Goal: Transaction & Acquisition: Purchase product/service

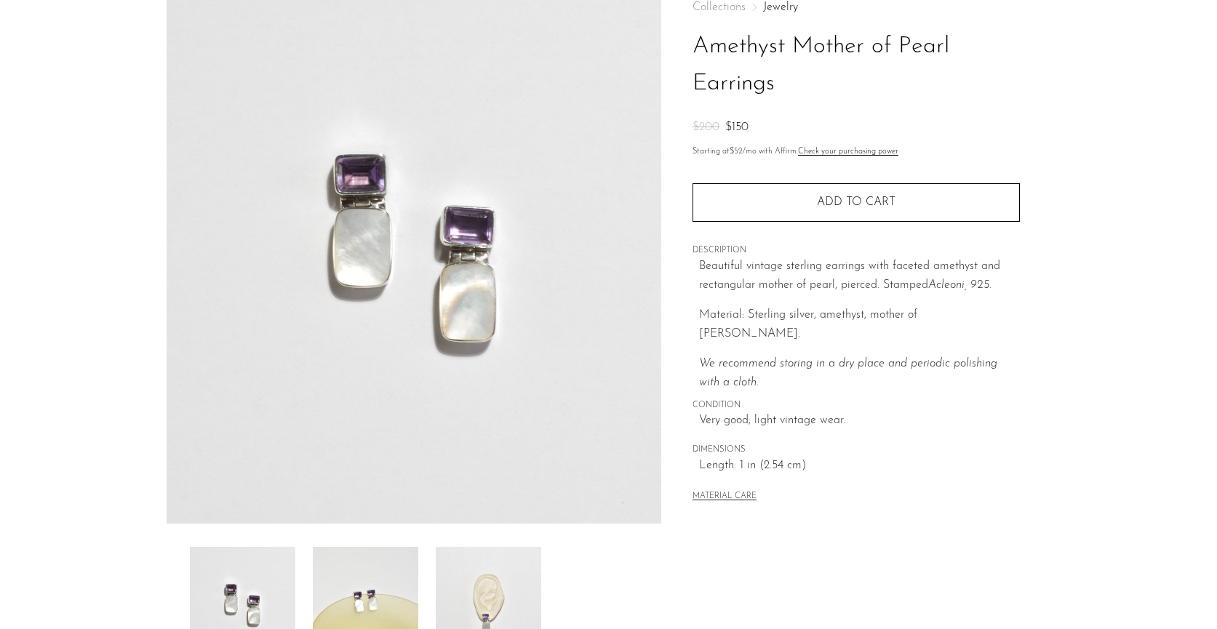
scroll to position [318, 0]
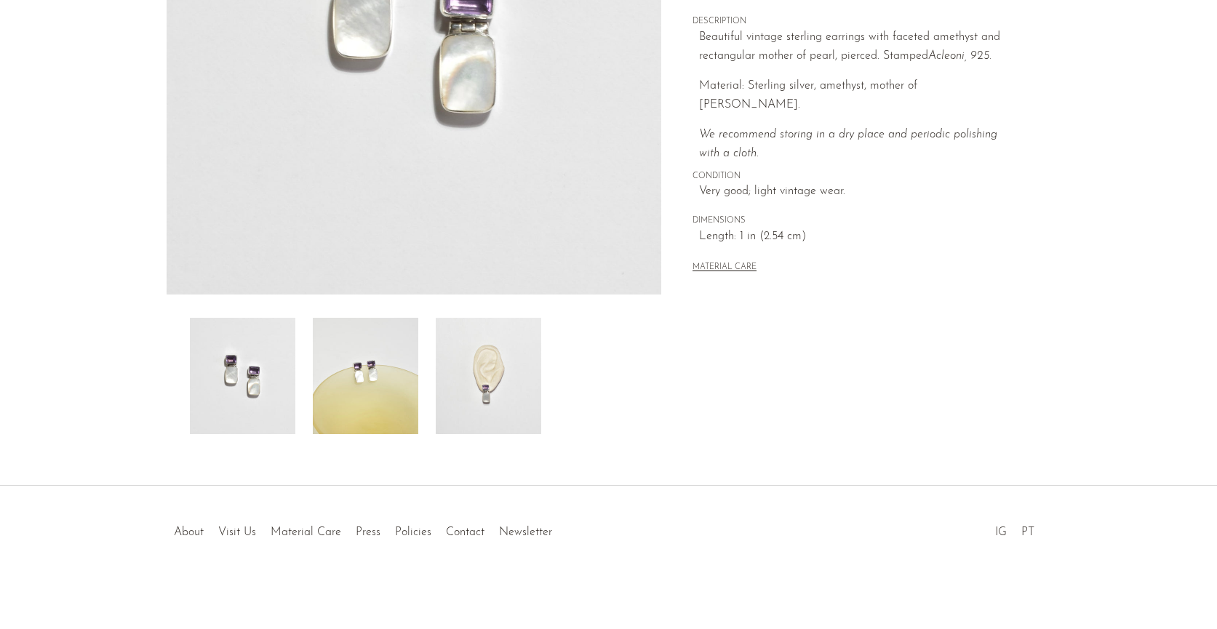
click at [380, 367] on img at bounding box center [365, 376] width 105 height 116
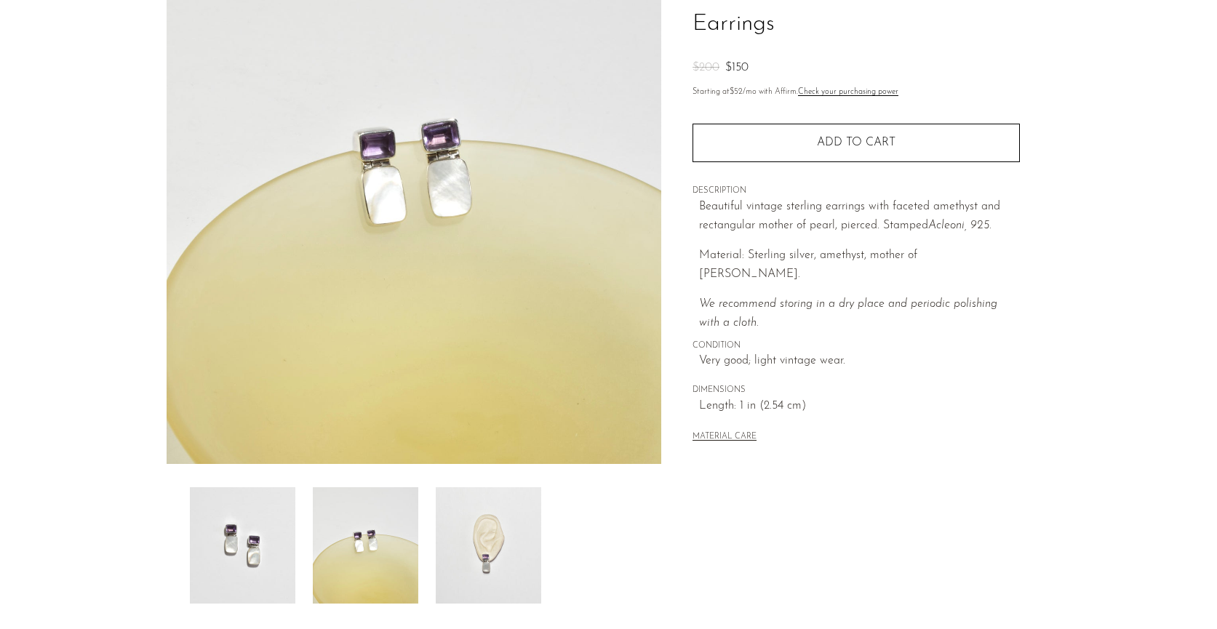
scroll to position [0, 0]
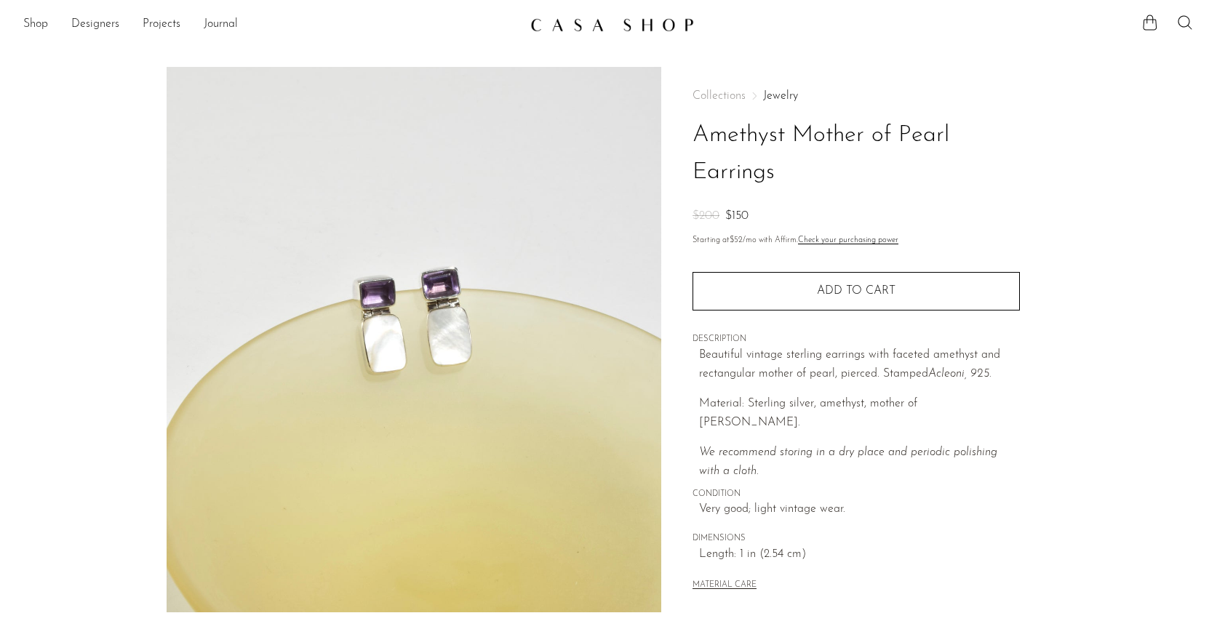
click at [543, 23] on img at bounding box center [612, 24] width 164 height 15
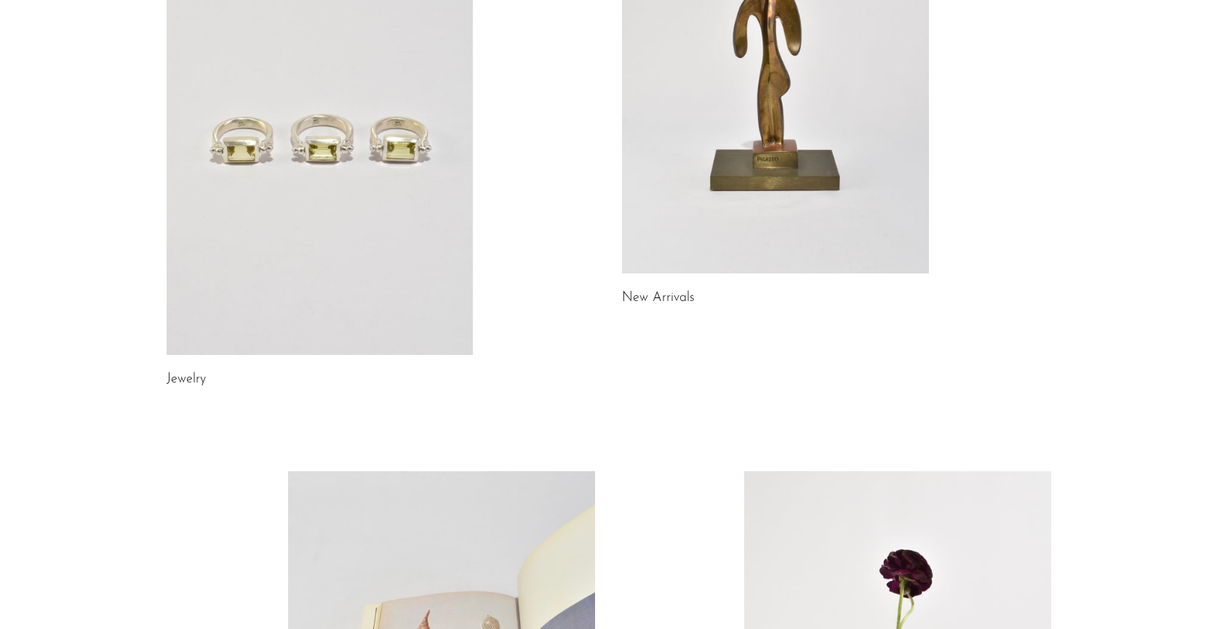
scroll to position [202, 0]
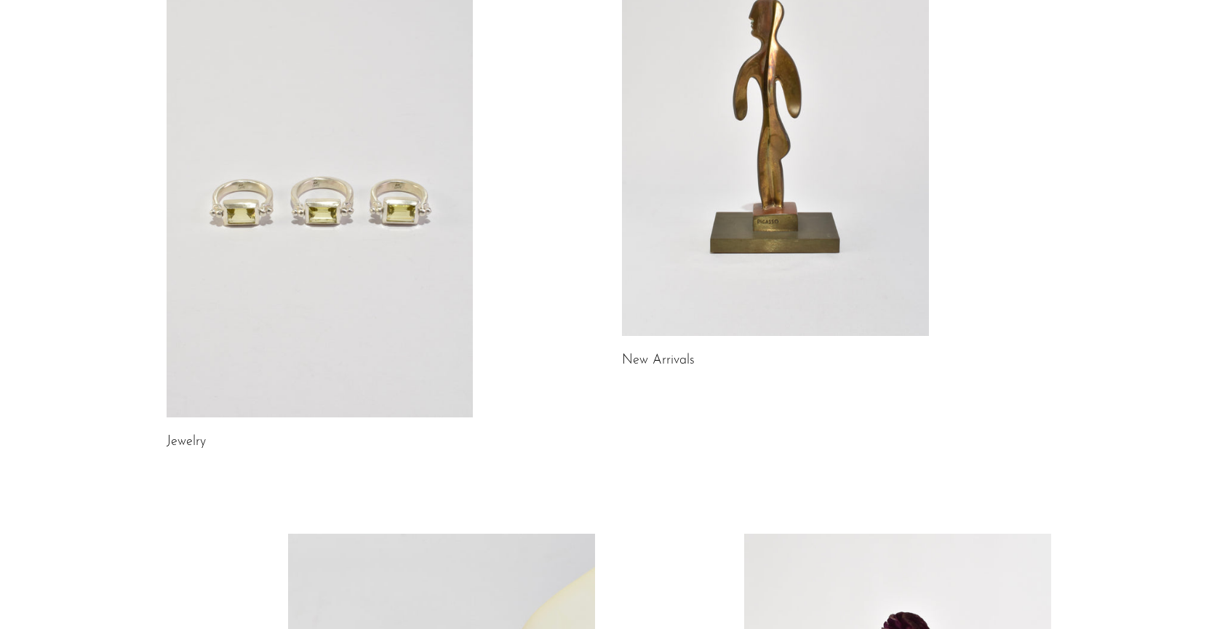
click at [357, 324] on link at bounding box center [320, 203] width 307 height 430
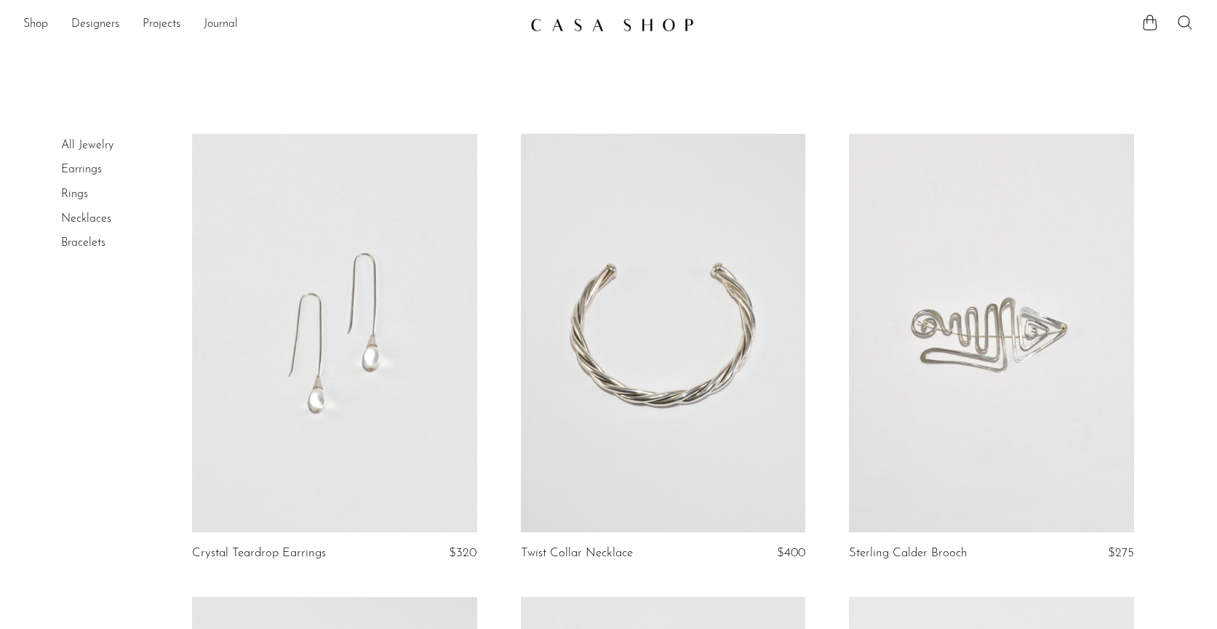
click at [903, 283] on link at bounding box center [991, 333] width 285 height 399
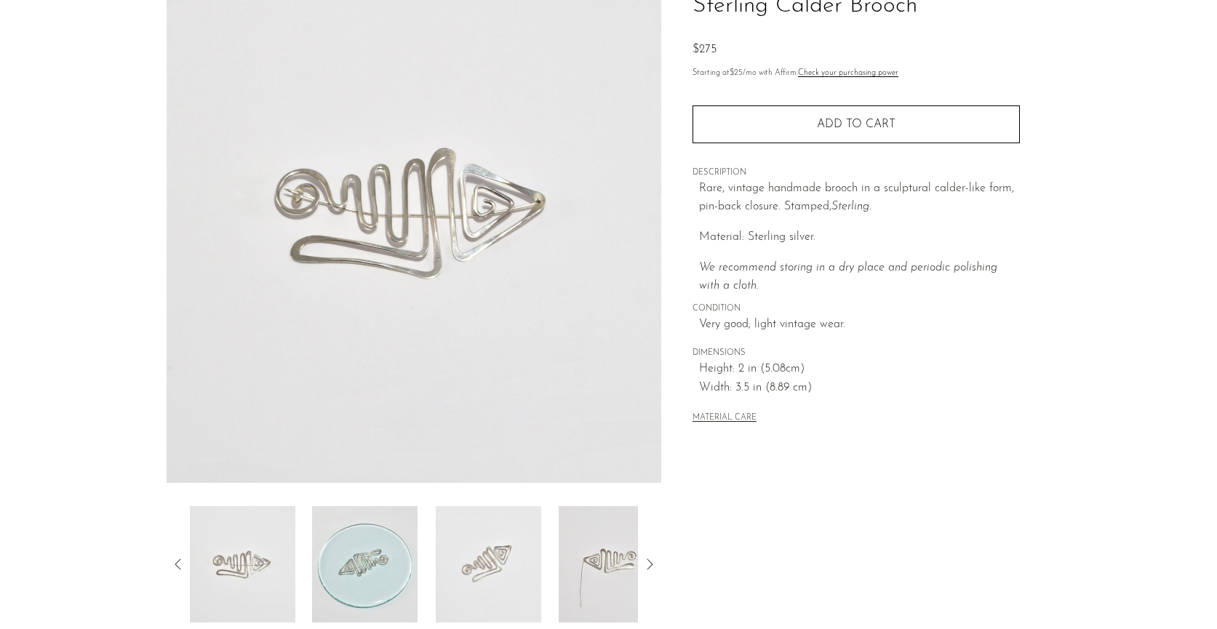
scroll to position [318, 0]
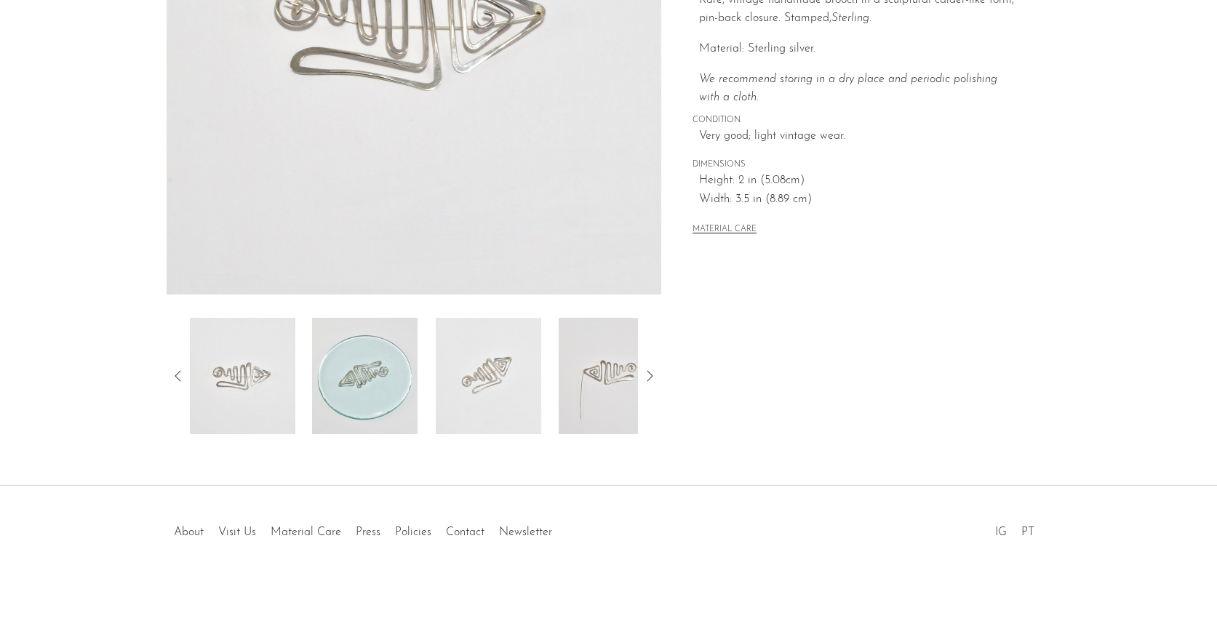
click at [495, 391] on img at bounding box center [488, 376] width 105 height 116
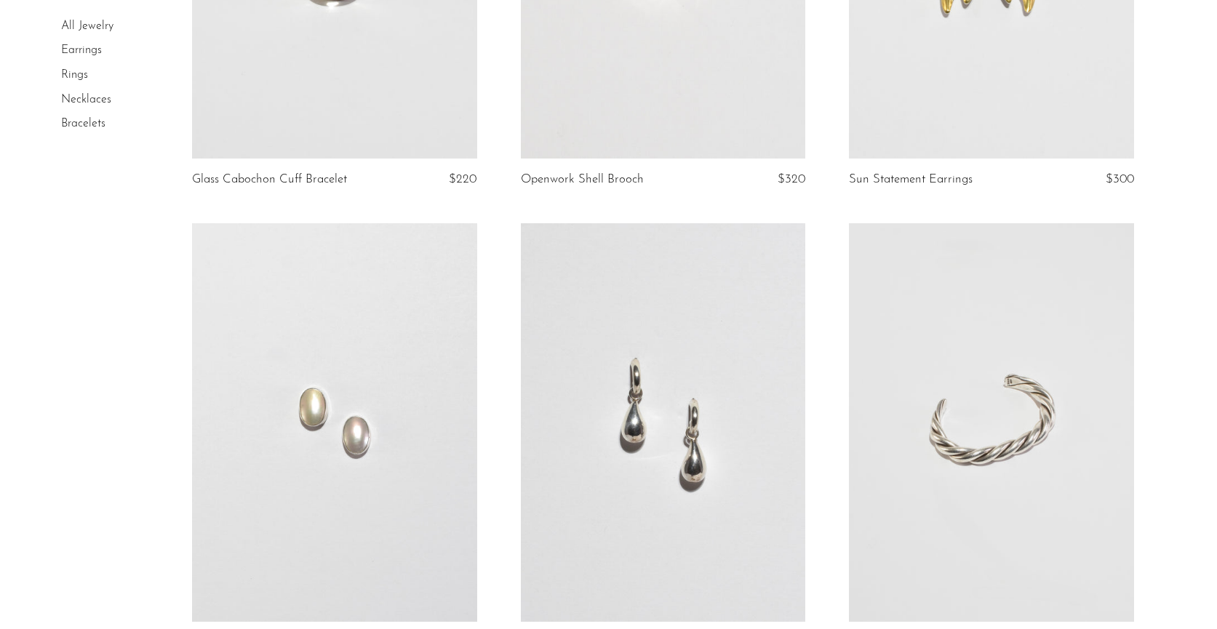
scroll to position [1033, 0]
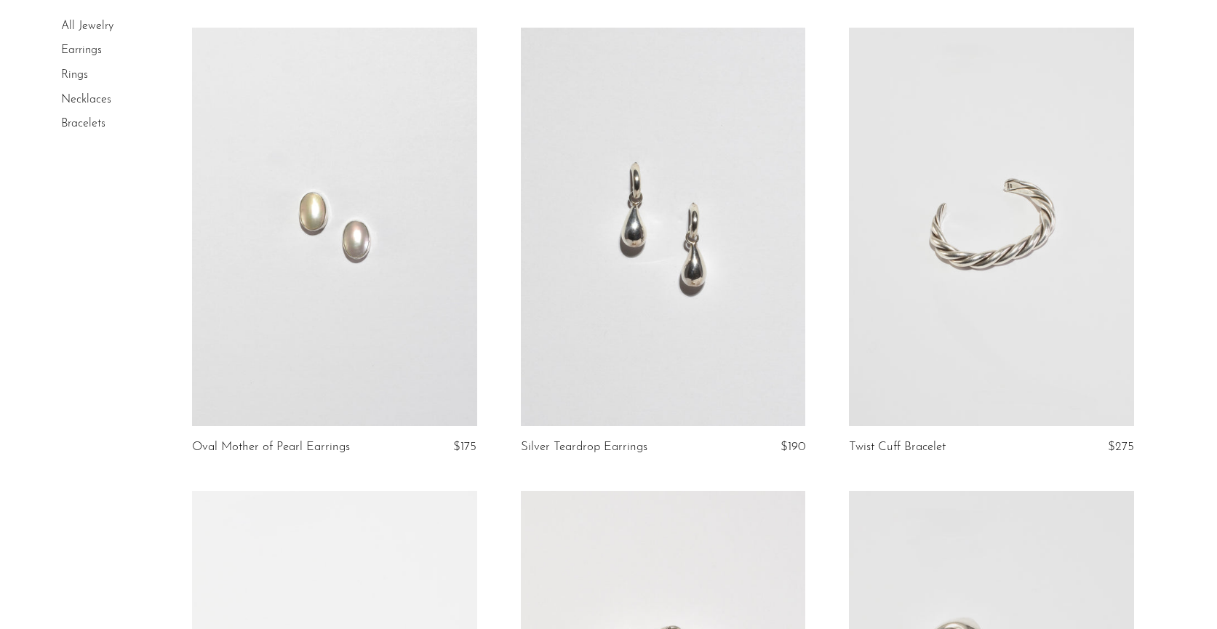
click at [693, 345] on link at bounding box center [663, 227] width 285 height 399
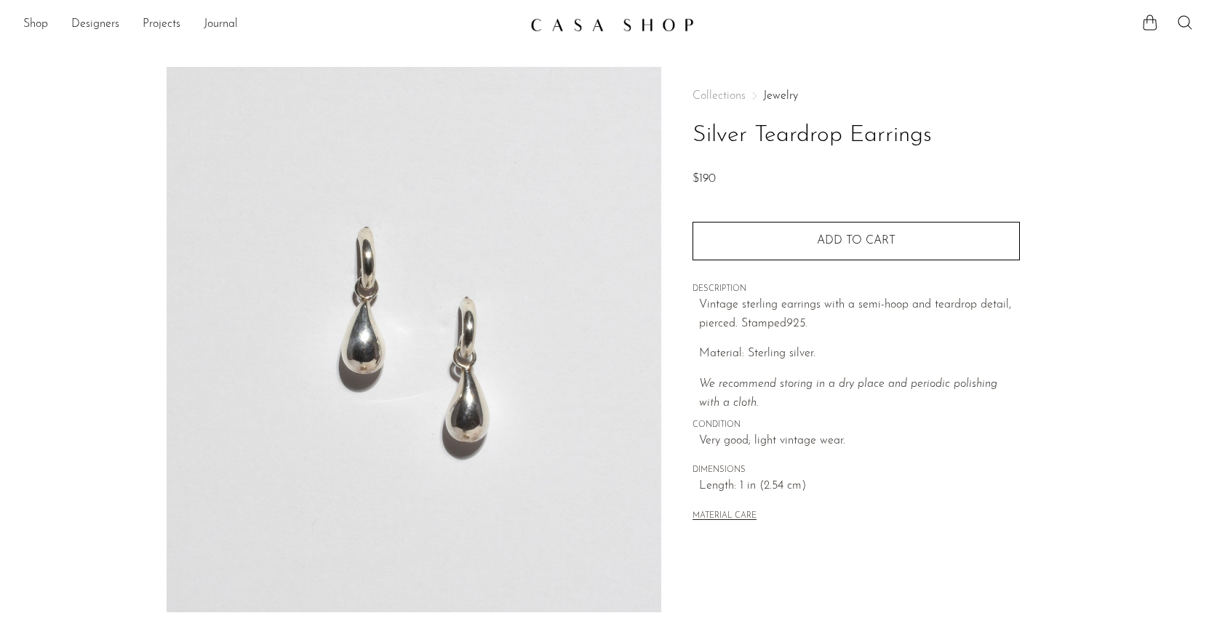
scroll to position [318, 0]
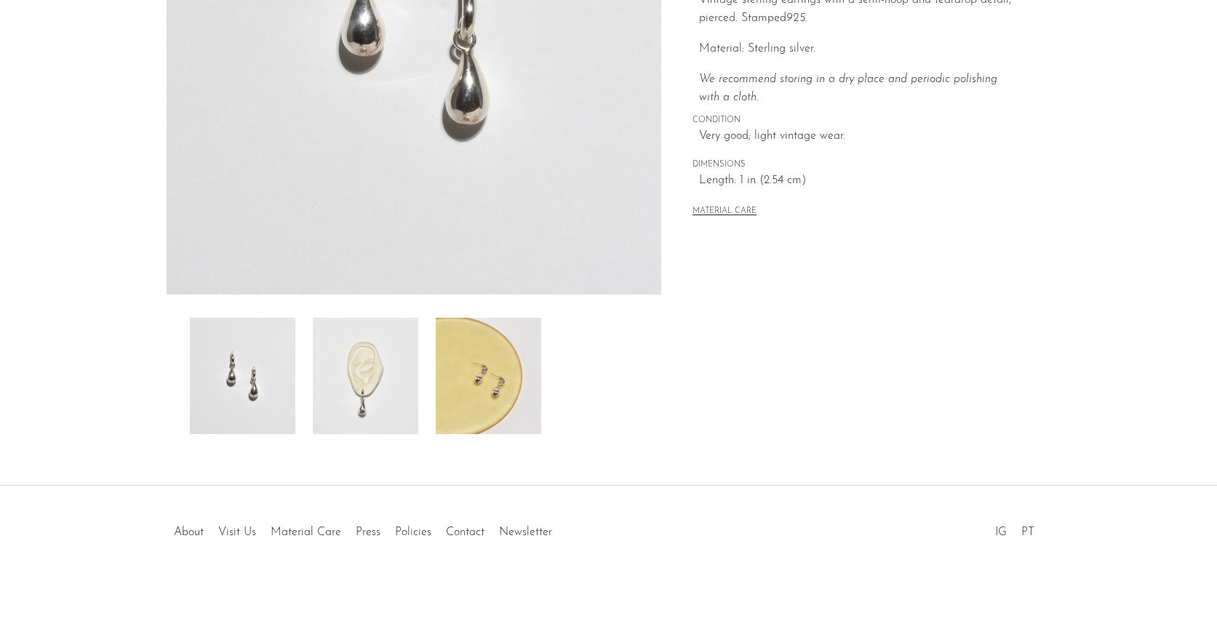
click at [477, 419] on img at bounding box center [488, 376] width 105 height 116
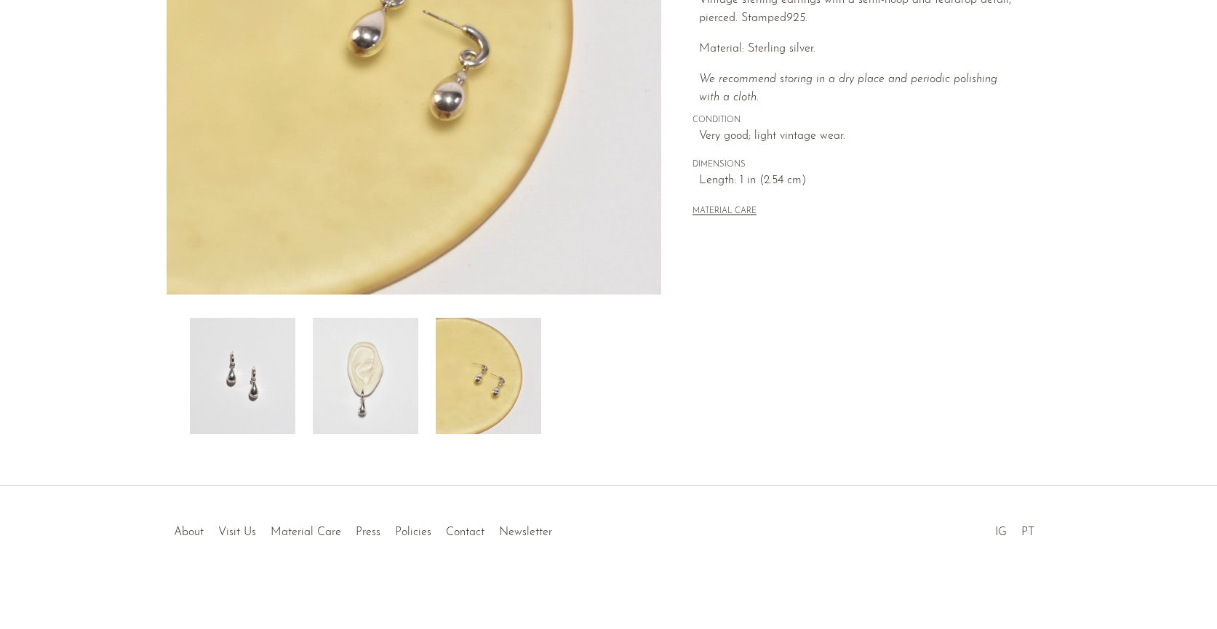
click at [378, 413] on img at bounding box center [365, 376] width 105 height 116
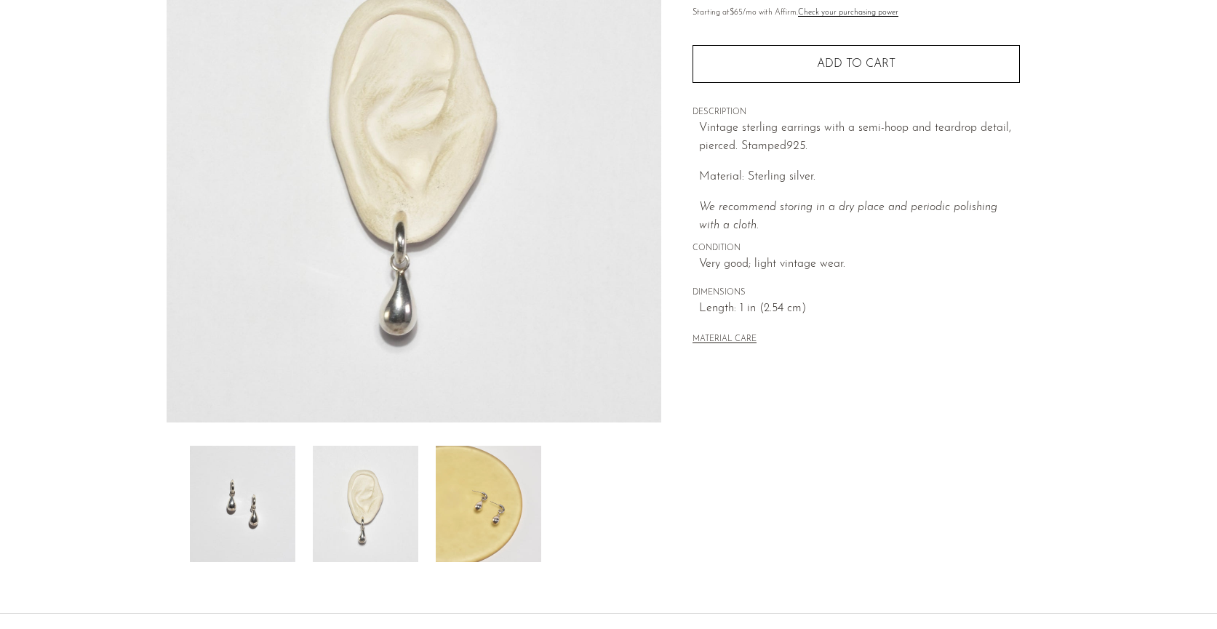
scroll to position [0, 0]
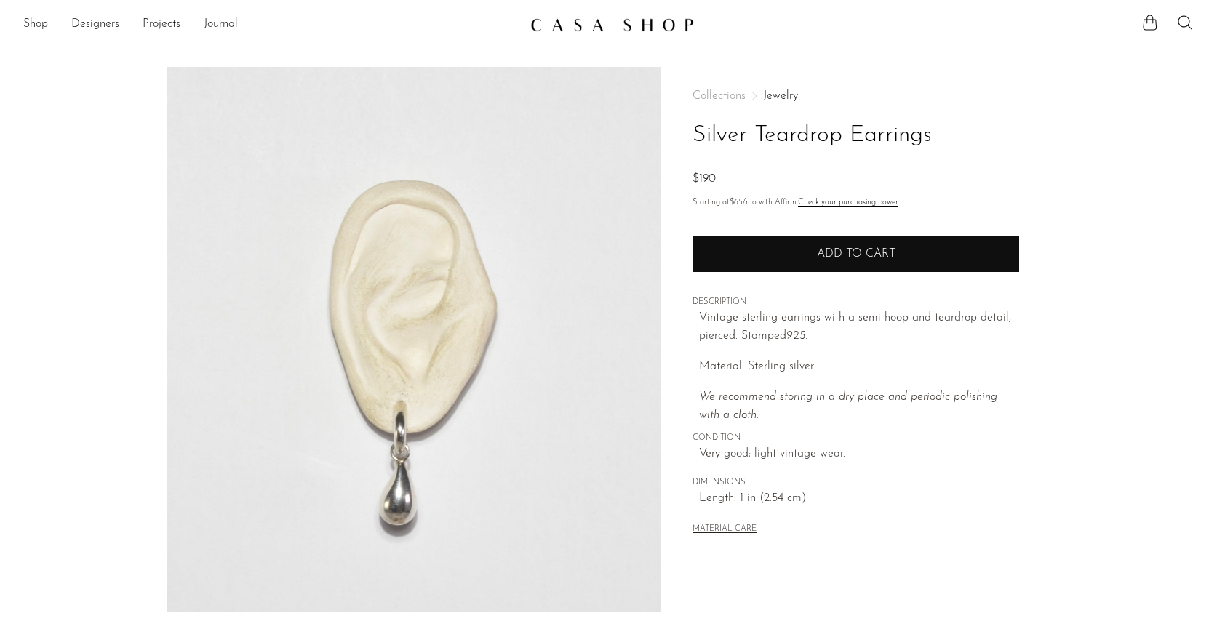
click at [767, 254] on button "Add to cart" at bounding box center [856, 254] width 327 height 38
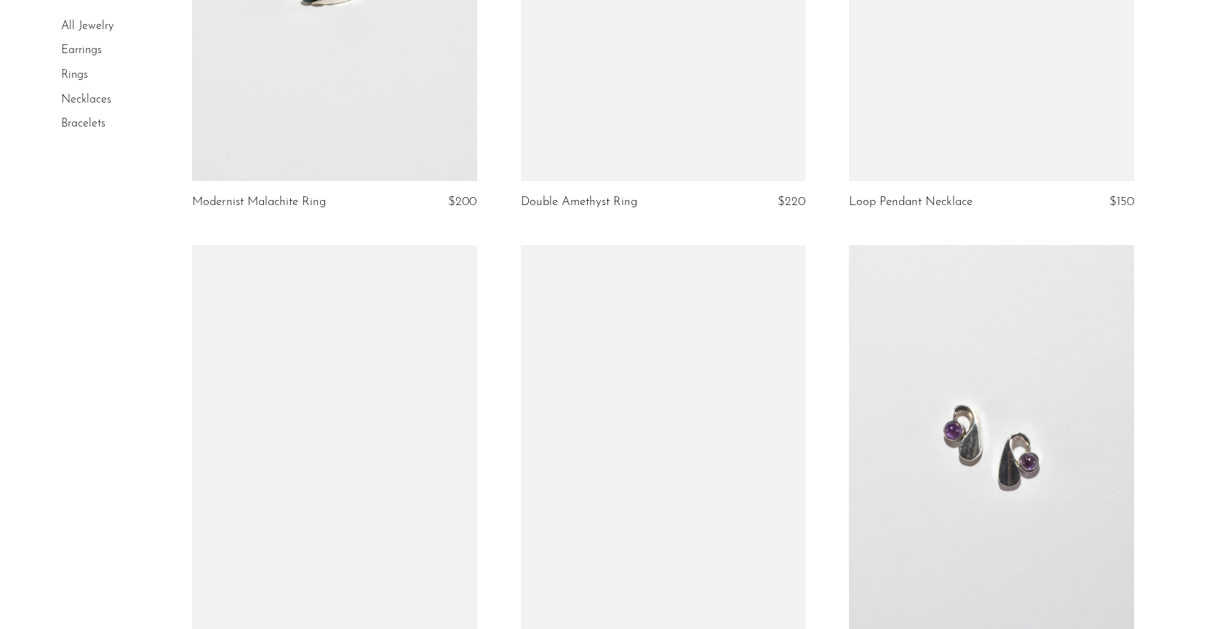
scroll to position [2280, 0]
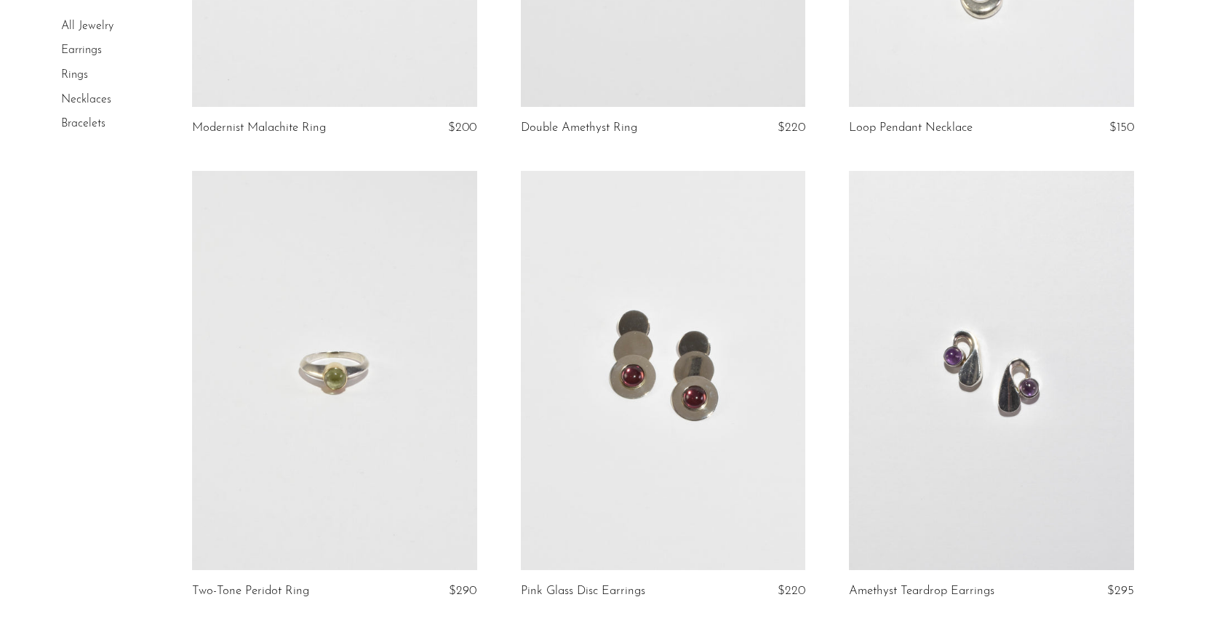
click at [747, 468] on link at bounding box center [663, 370] width 285 height 399
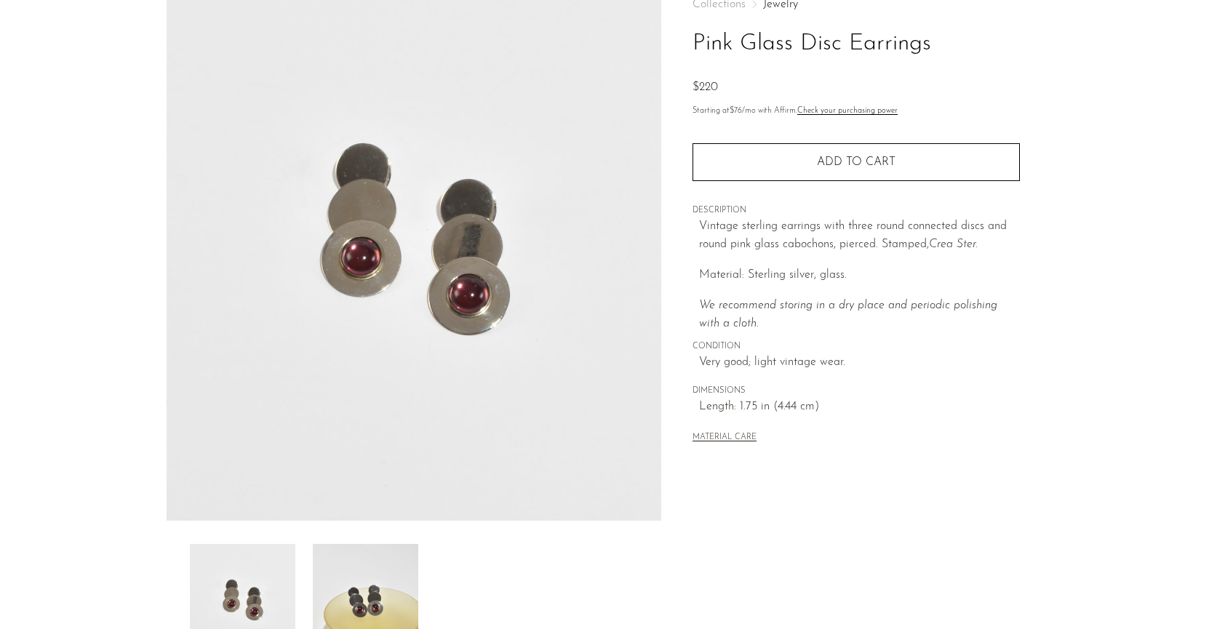
scroll to position [318, 0]
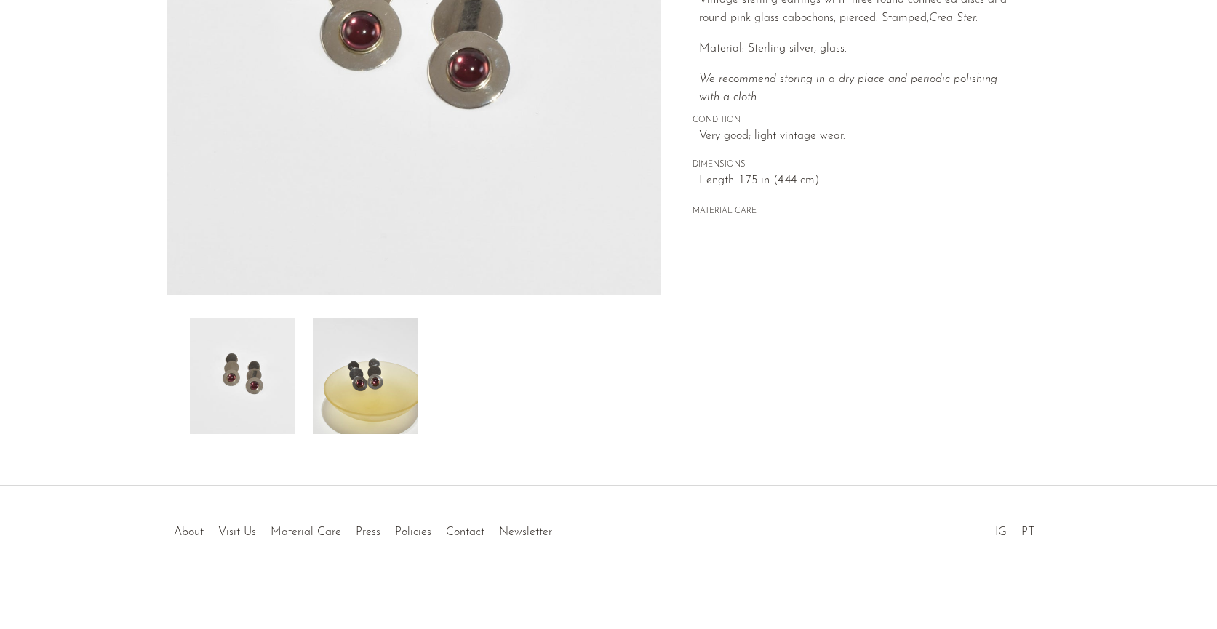
click at [400, 424] on img at bounding box center [365, 376] width 105 height 116
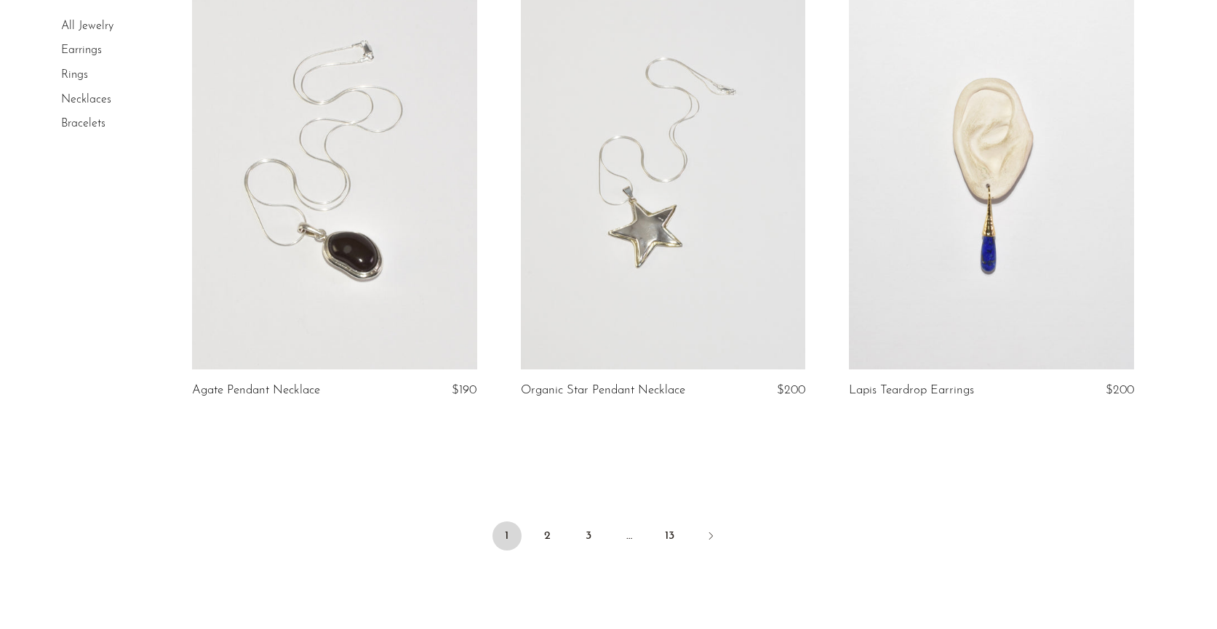
scroll to position [5417, 0]
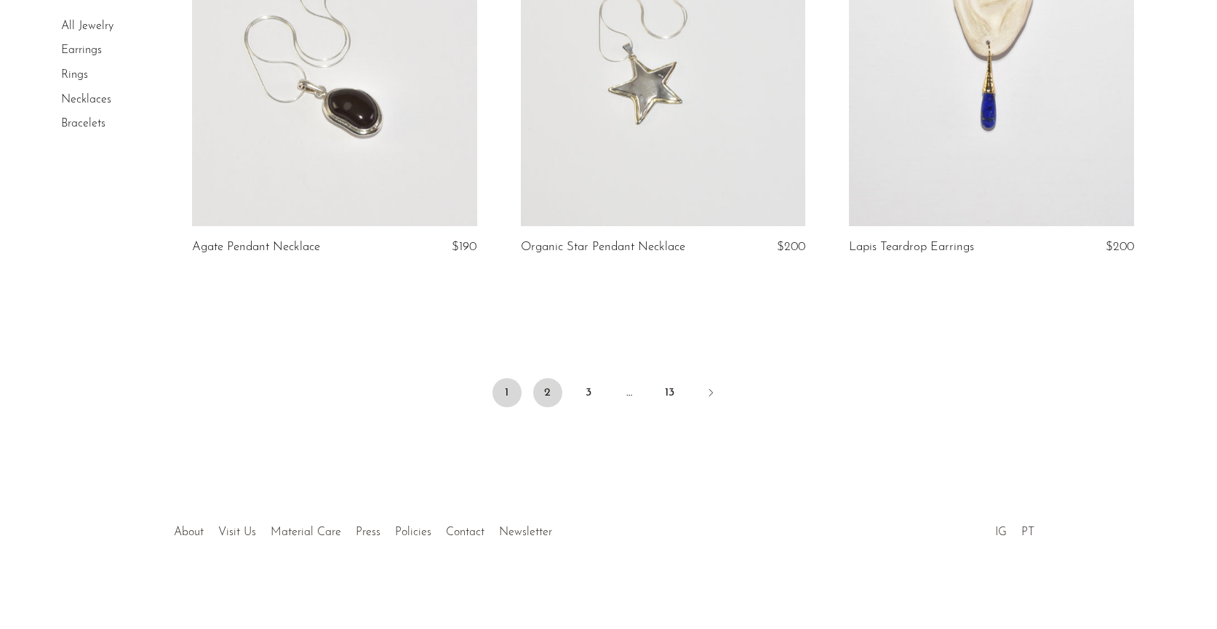
click at [549, 388] on link "2" at bounding box center [547, 392] width 29 height 29
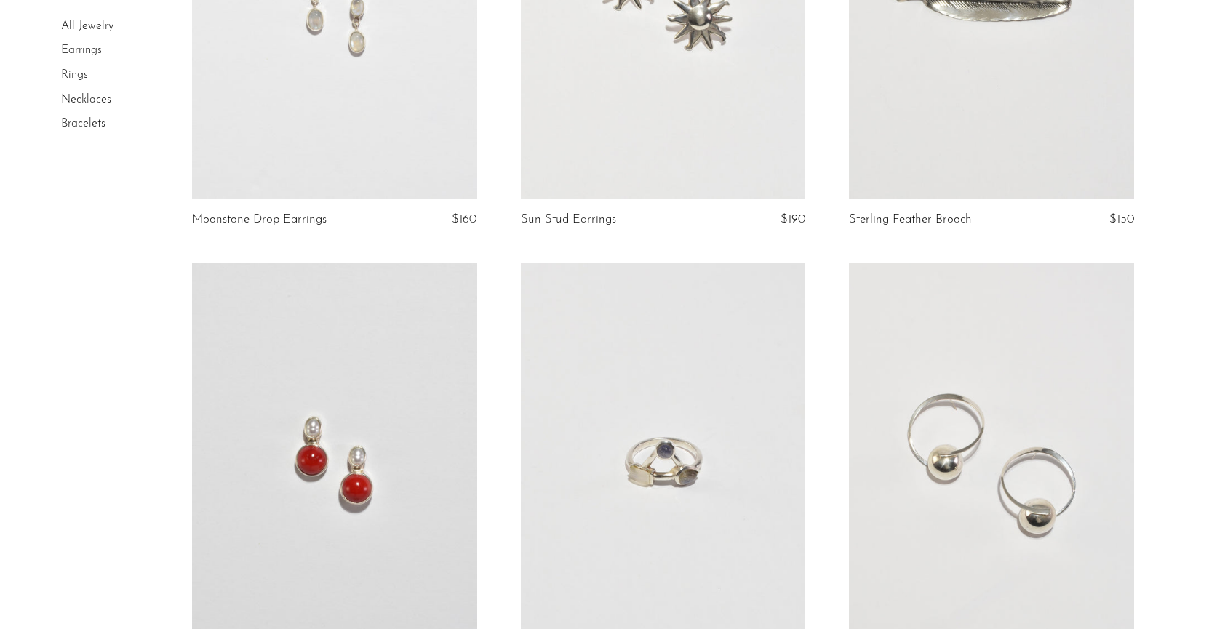
scroll to position [1008, 0]
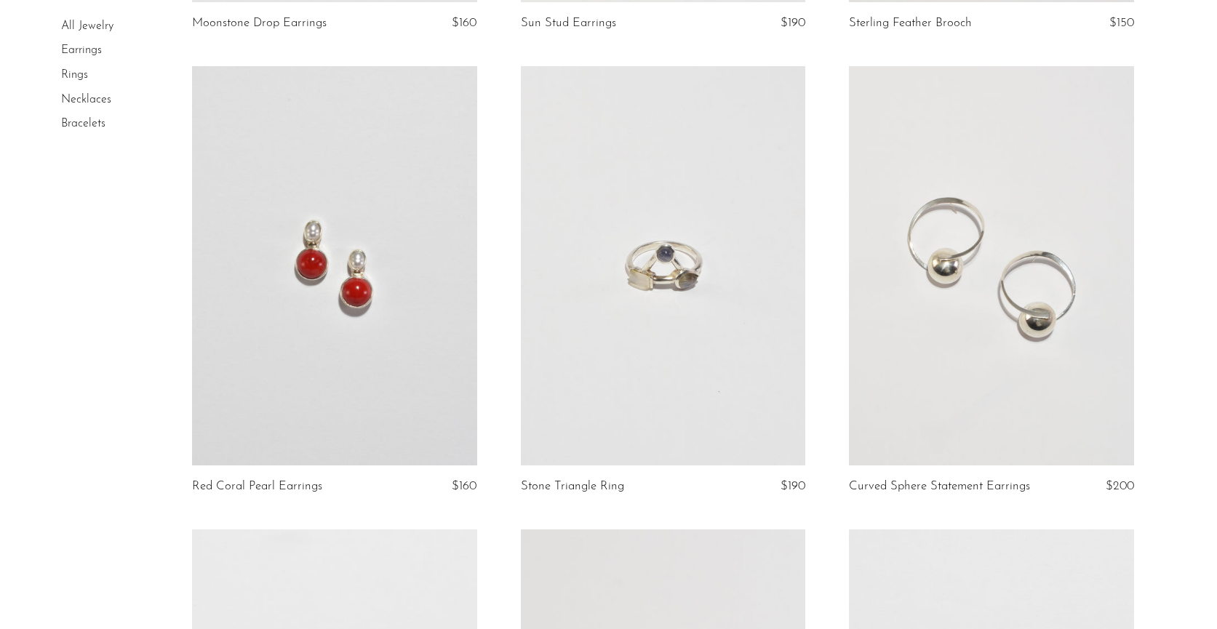
click at [408, 346] on link at bounding box center [334, 265] width 285 height 399
